Goal: Check status: Check status

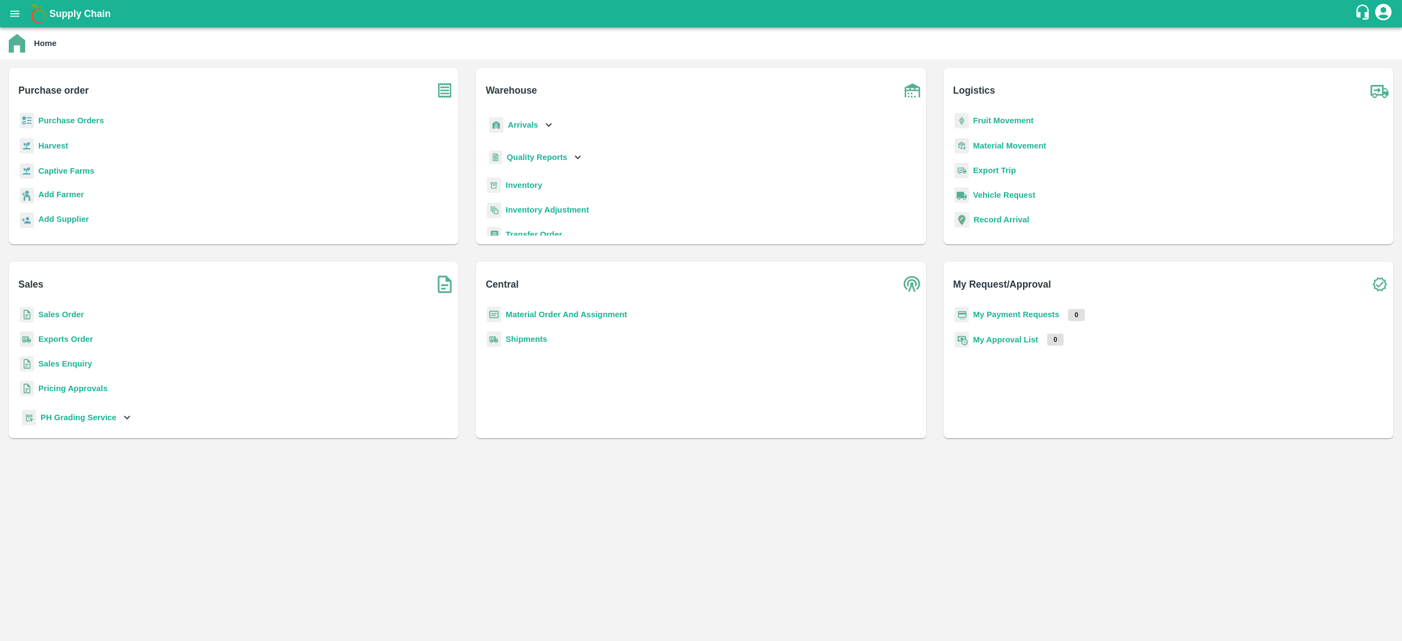
click at [79, 124] on b "Purchase Orders" at bounding box center [71, 120] width 66 height 9
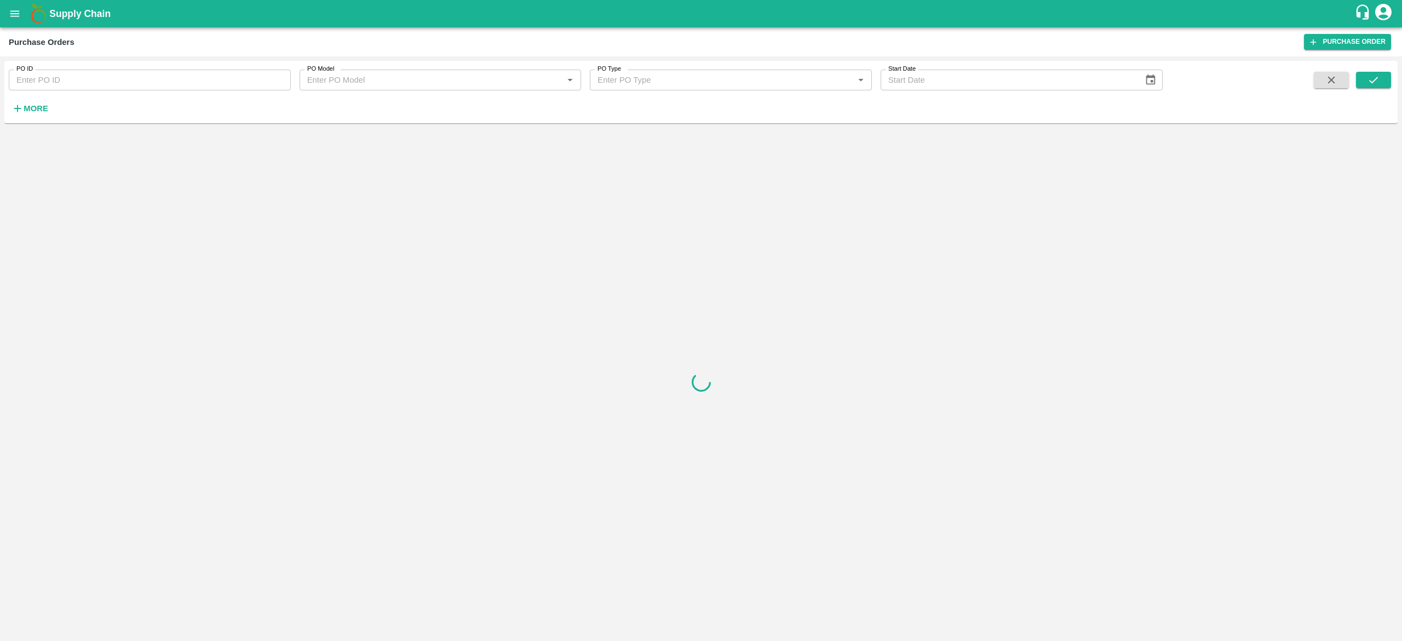
click at [89, 81] on input "PO ID" at bounding box center [150, 80] width 282 height 21
paste input "121184"
click at [1381, 78] on button "submit" at bounding box center [1373, 80] width 35 height 16
click at [150, 79] on input "121184" at bounding box center [150, 80] width 282 height 21
type input "121184"
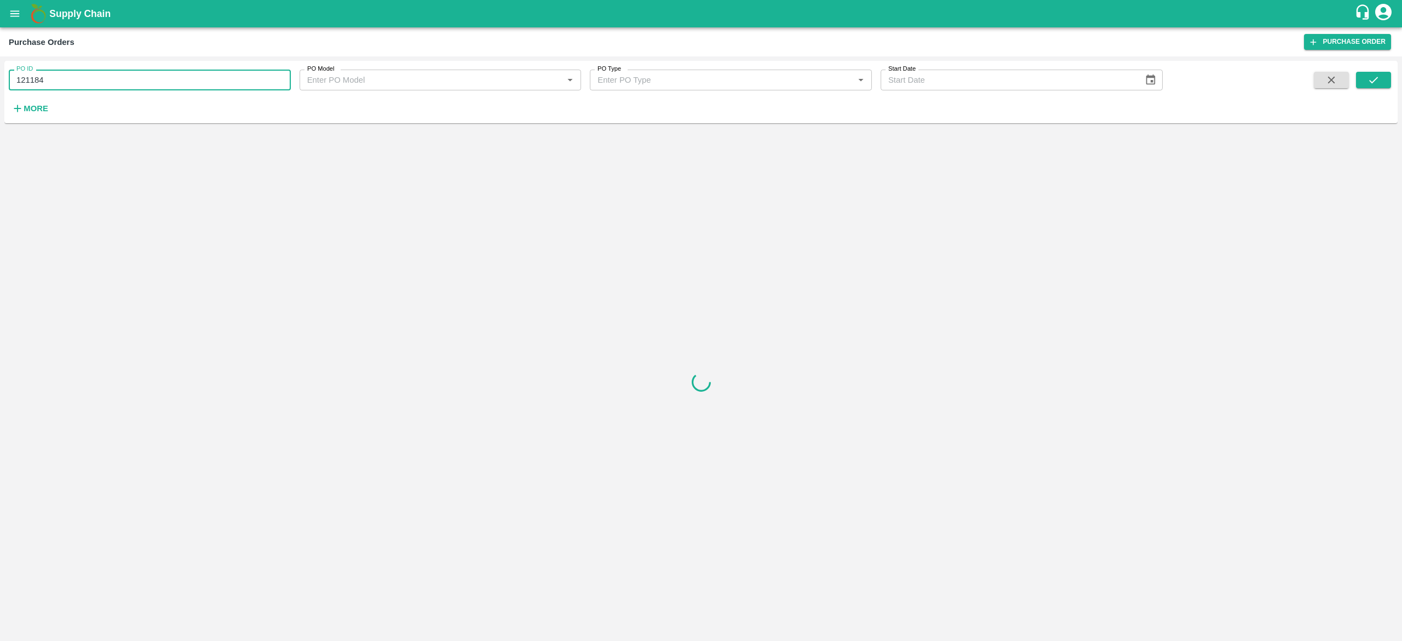
click at [1375, 68] on div "PO ID 121184 PO ID PO Model PO Model   * PO Type PO Type   * Start Date Start D…" at bounding box center [700, 92] width 1393 height 54
click at [1375, 87] on button "submit" at bounding box center [1373, 80] width 35 height 16
